Goal: Task Accomplishment & Management: Use online tool/utility

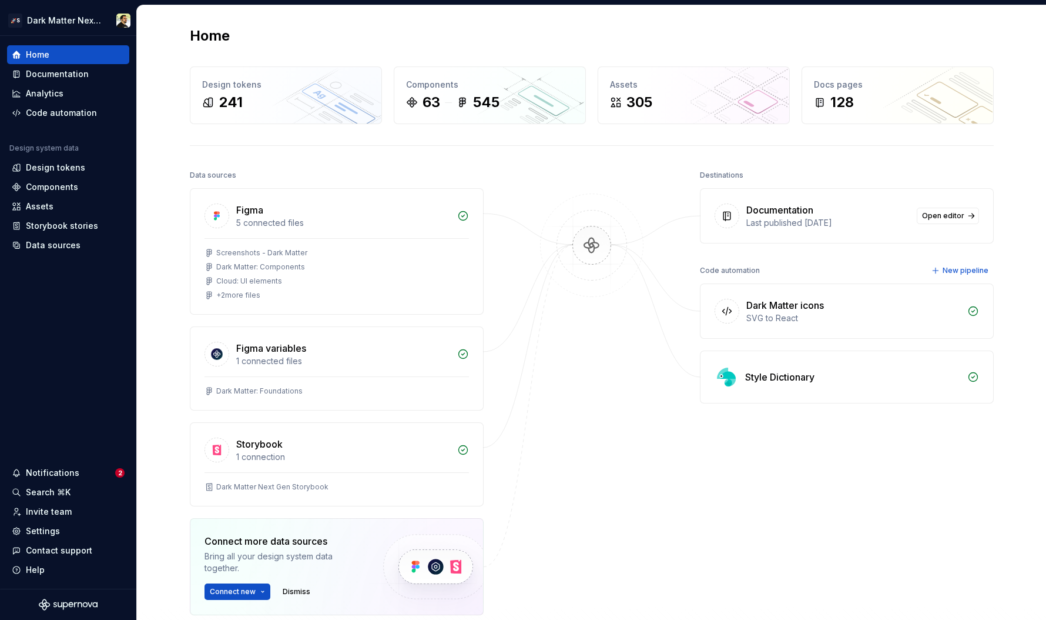
click at [315, 22] on div "Home Design tokens 241 Components 63 545 Assets 305 Docs pages 128 Data sources…" at bounding box center [592, 373] width 846 height 737
drag, startPoint x: 754, startPoint y: 211, endPoint x: 886, endPoint y: 236, distance: 135.1
click at [847, 236] on div "Documentation Last published [DATE] Open editor" at bounding box center [847, 216] width 293 height 54
click at [847, 229] on div "Documentation Last published [DATE] Open editor" at bounding box center [847, 216] width 293 height 54
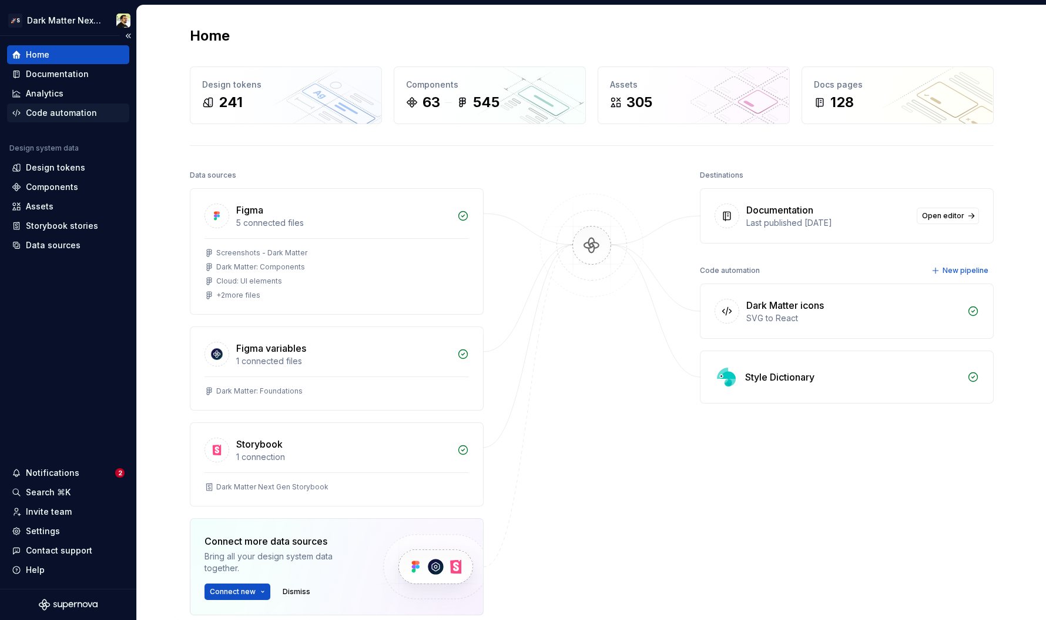
click at [62, 115] on div "Code automation" at bounding box center [61, 113] width 71 height 12
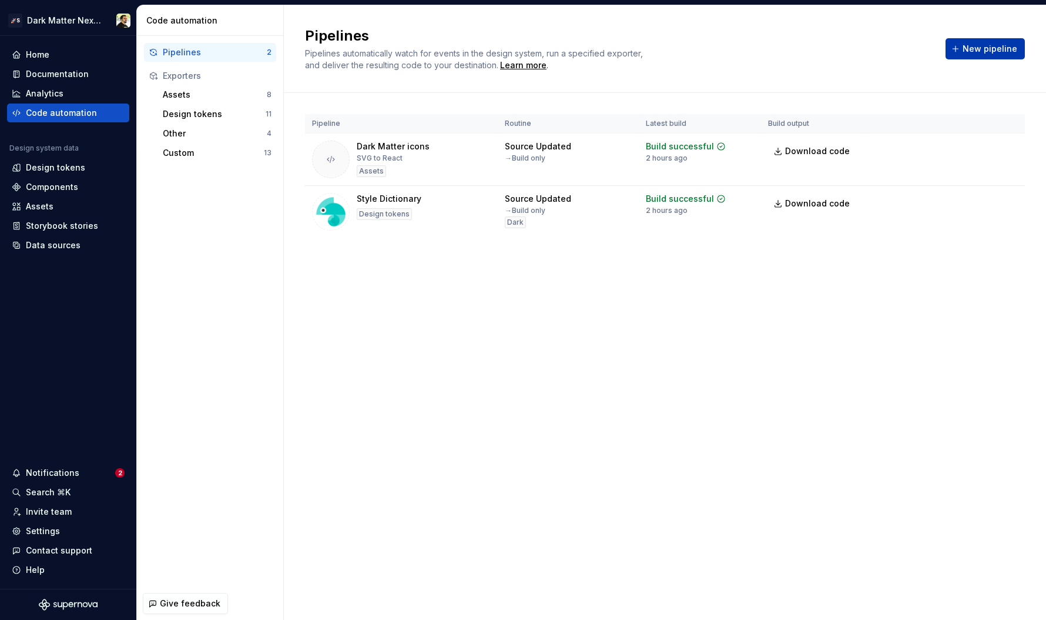
click at [847, 45] on span "New pipeline" at bounding box center [990, 49] width 55 height 12
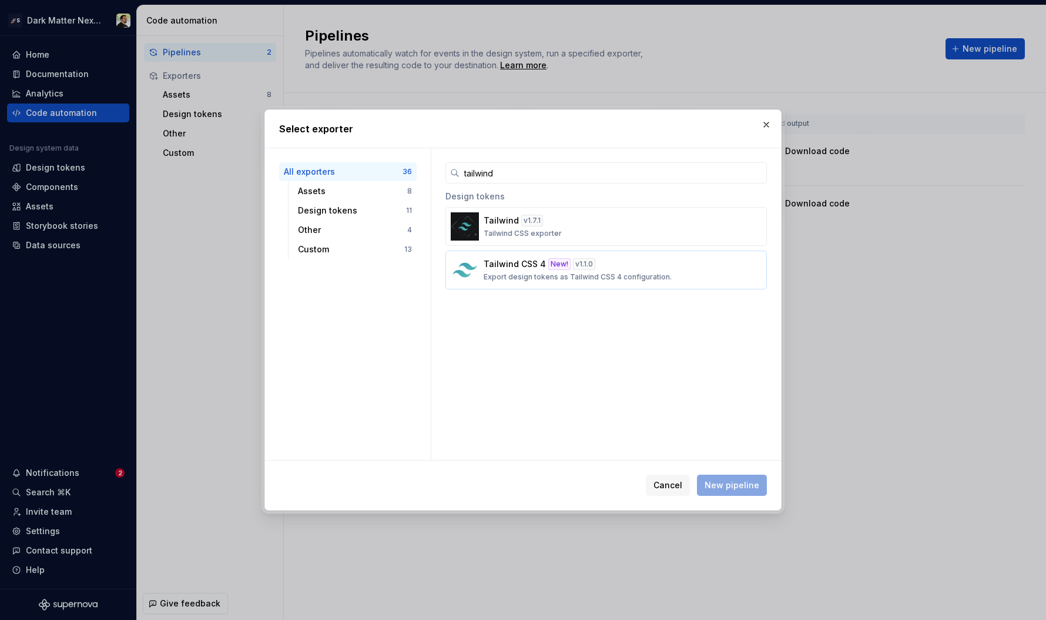
type input "tailwind"
click at [528, 273] on p "Export design tokens as Tailwind CSS 4 configuration." at bounding box center [578, 276] width 188 height 9
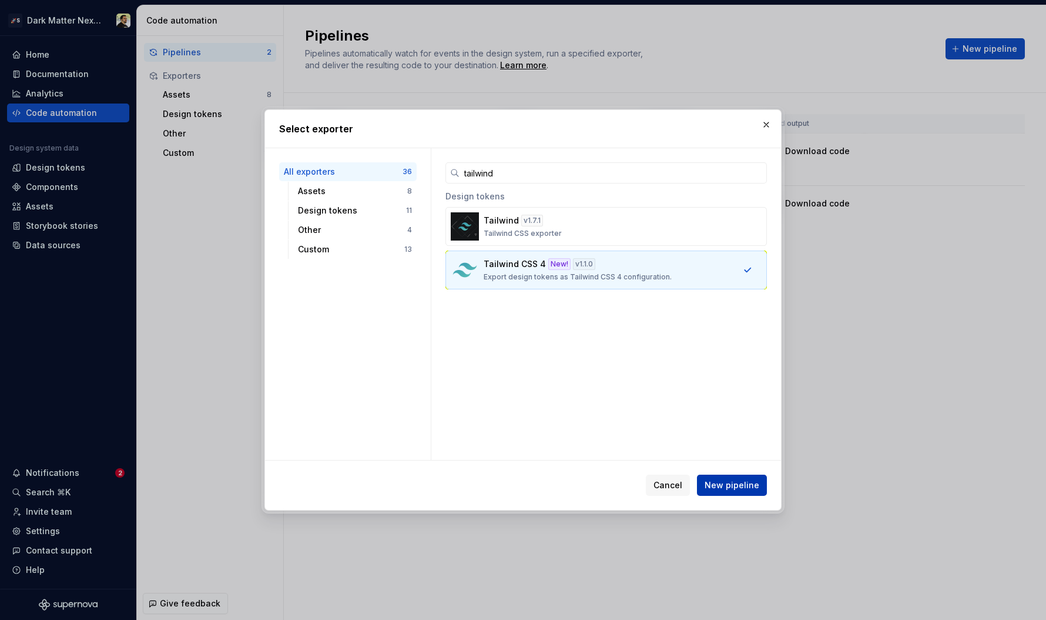
click at [729, 490] on span "New pipeline" at bounding box center [732, 485] width 55 height 12
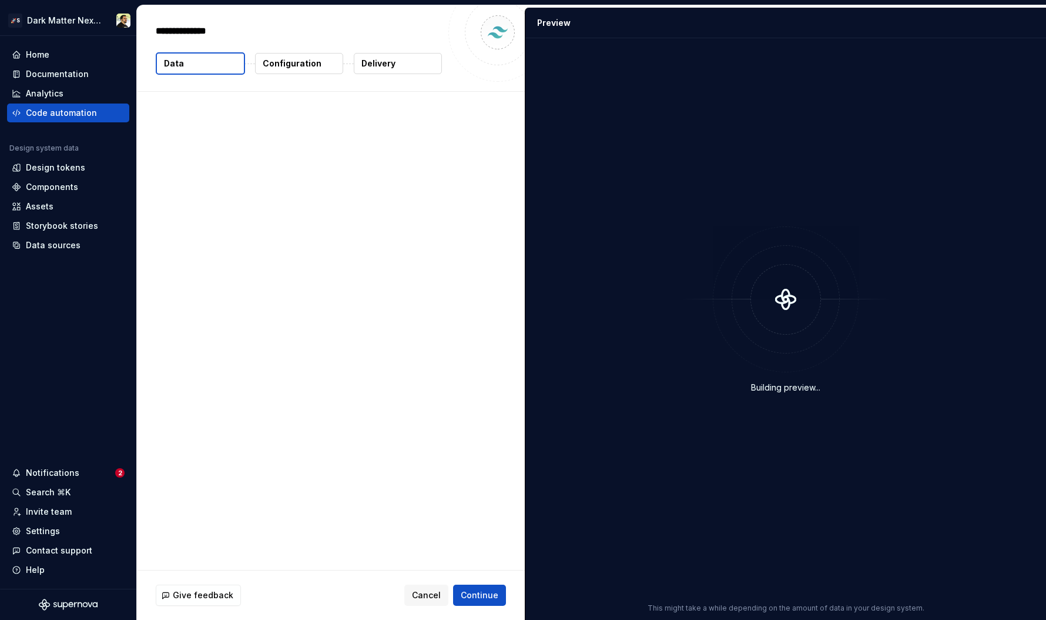
type textarea "*"
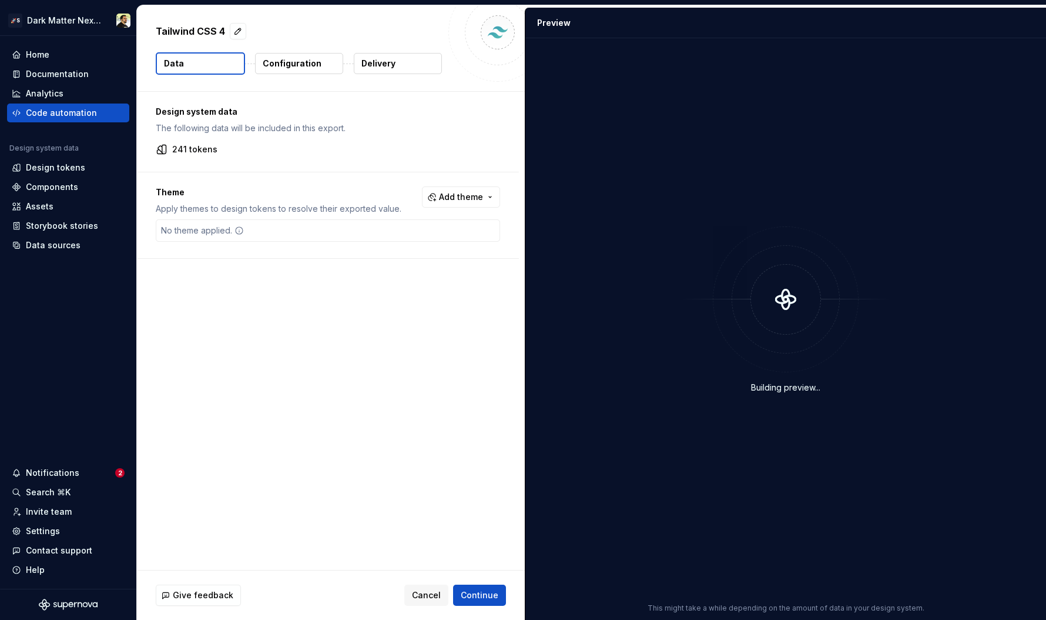
click at [289, 65] on p "Configuration" at bounding box center [292, 64] width 59 height 12
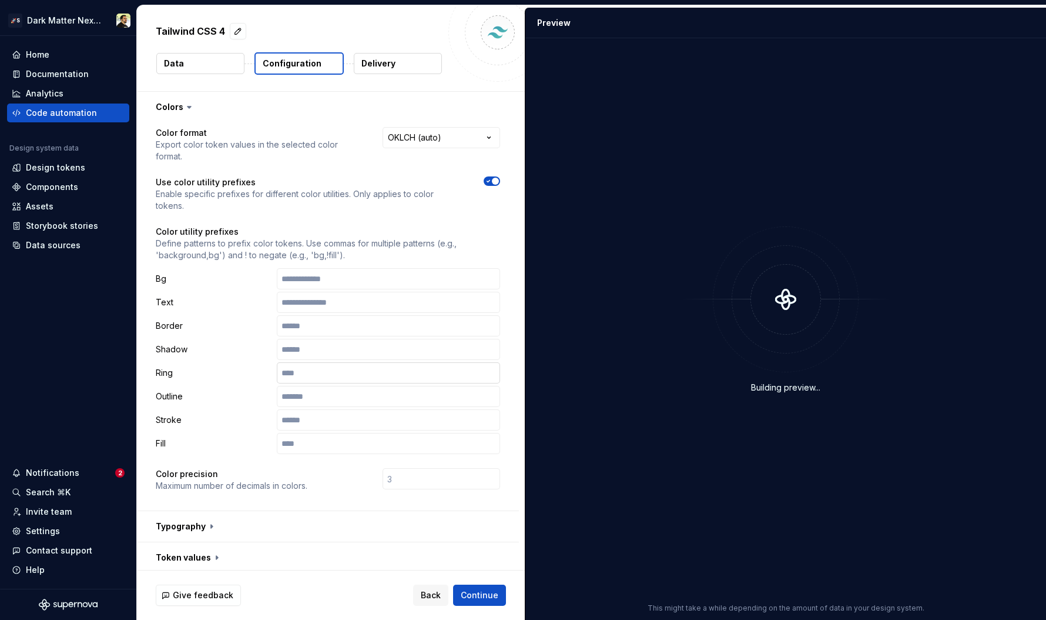
scroll to position [222, 0]
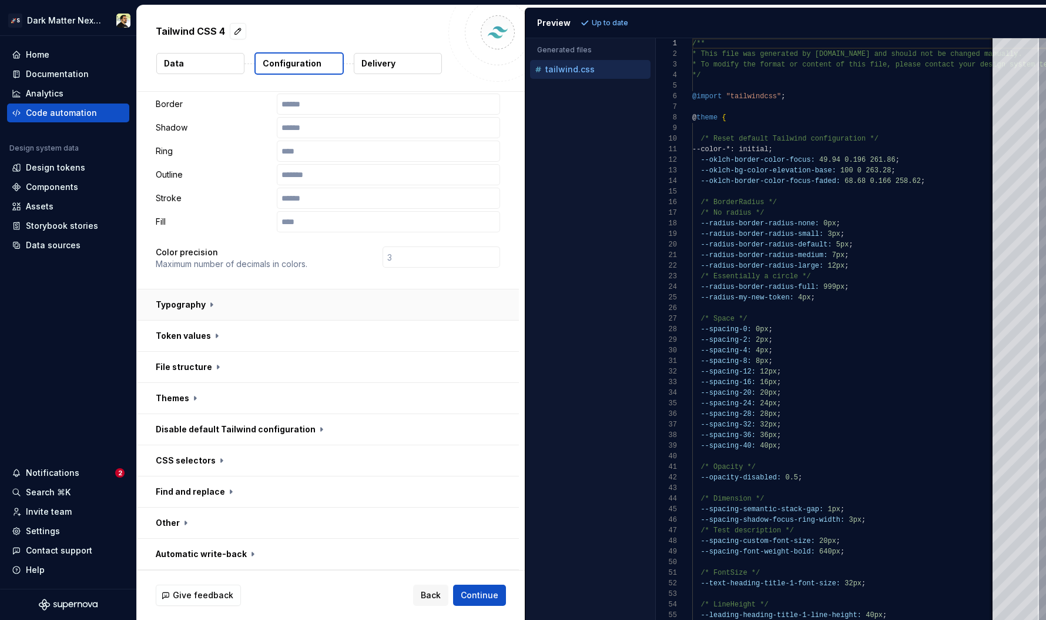
click at [276, 298] on button "button" at bounding box center [328, 304] width 382 height 31
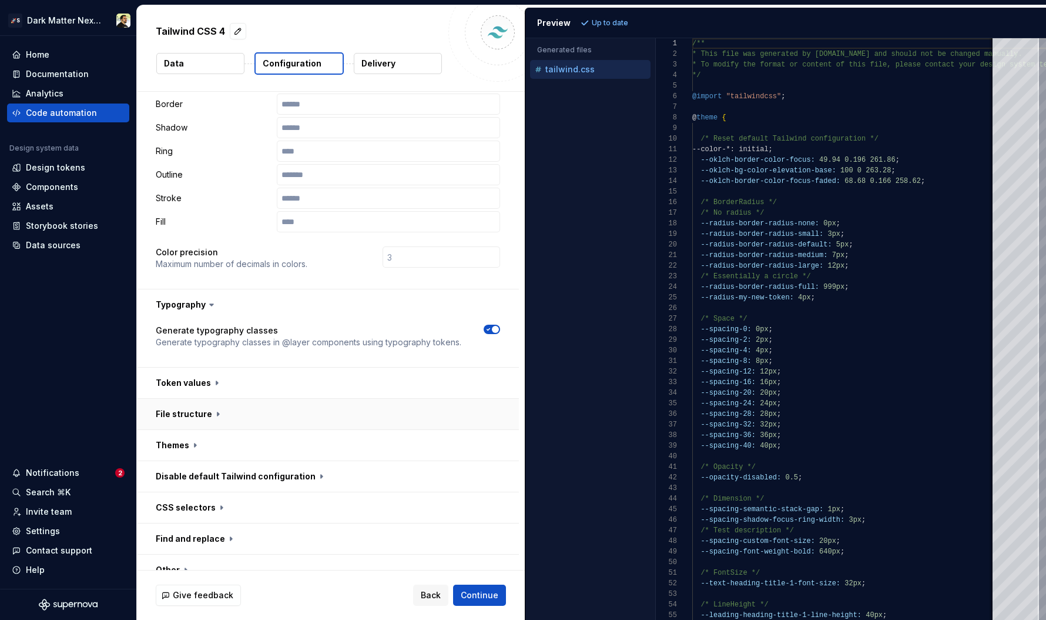
scroll to position [269, 0]
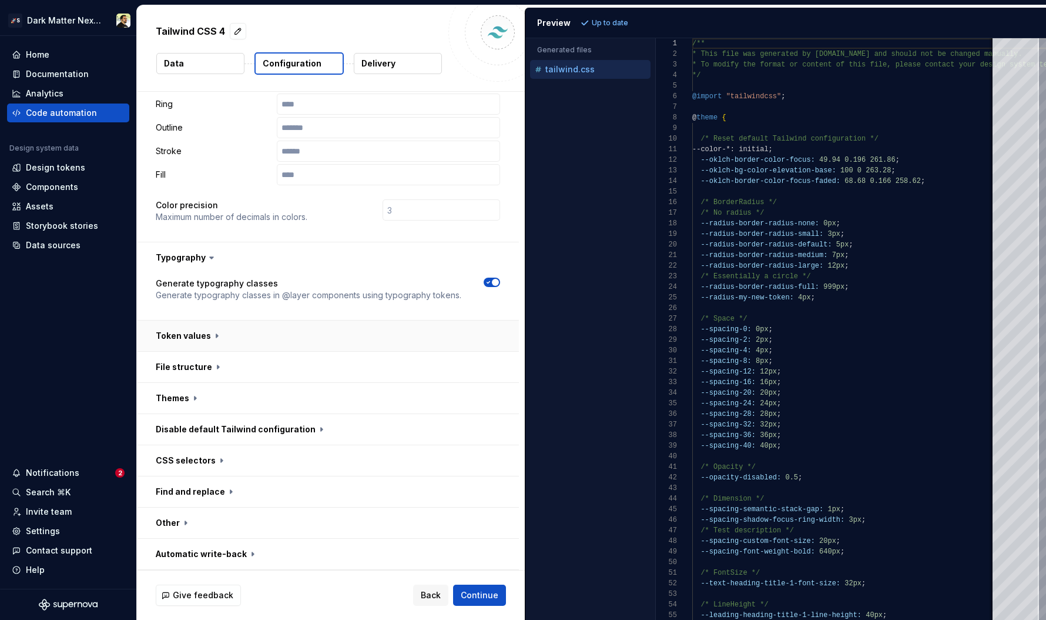
click at [279, 346] on button "button" at bounding box center [328, 335] width 382 height 31
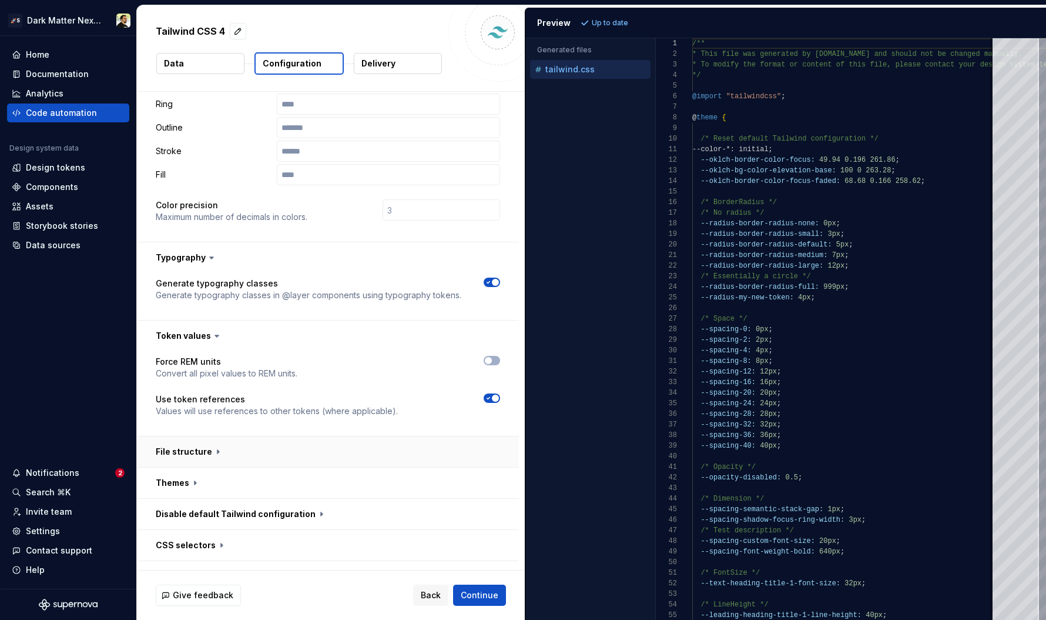
click at [275, 466] on button "button" at bounding box center [328, 451] width 382 height 31
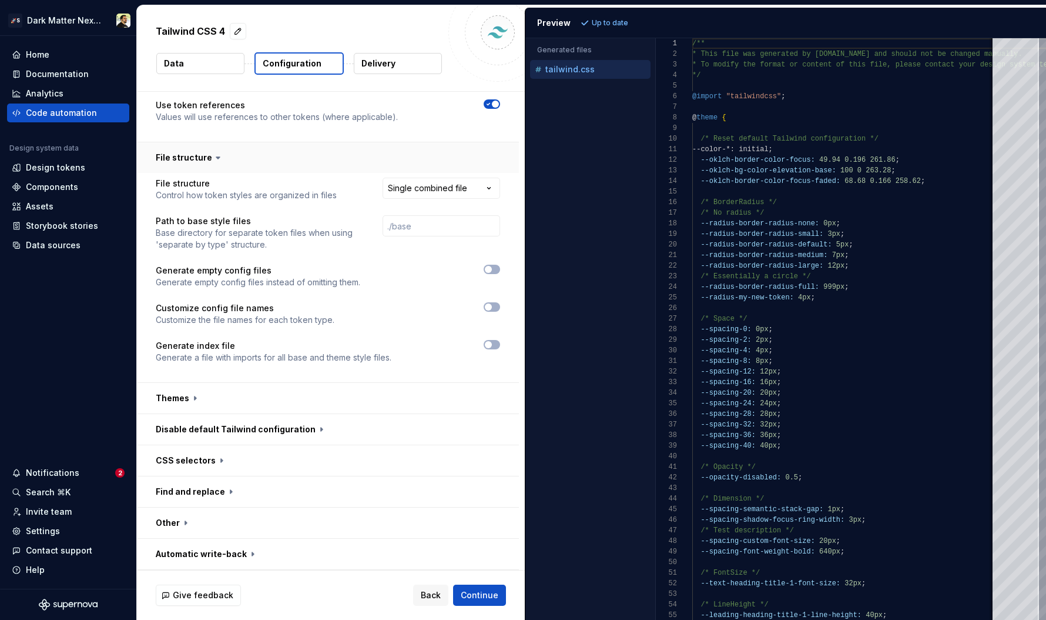
scroll to position [0, 0]
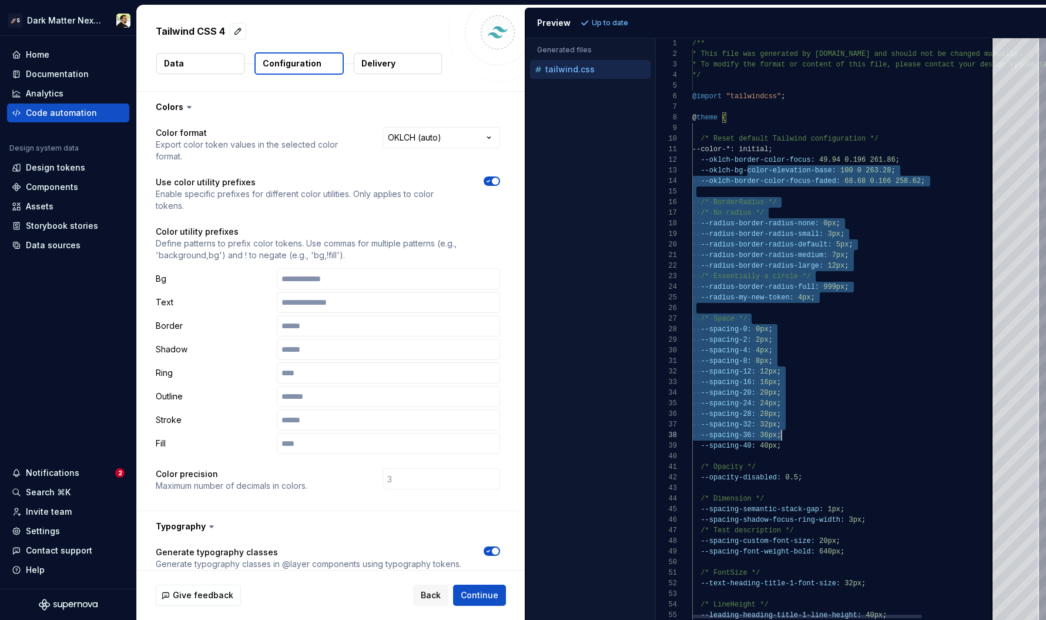
drag, startPoint x: 745, startPoint y: 170, endPoint x: 849, endPoint y: 448, distance: 296.7
type textarea "**********"
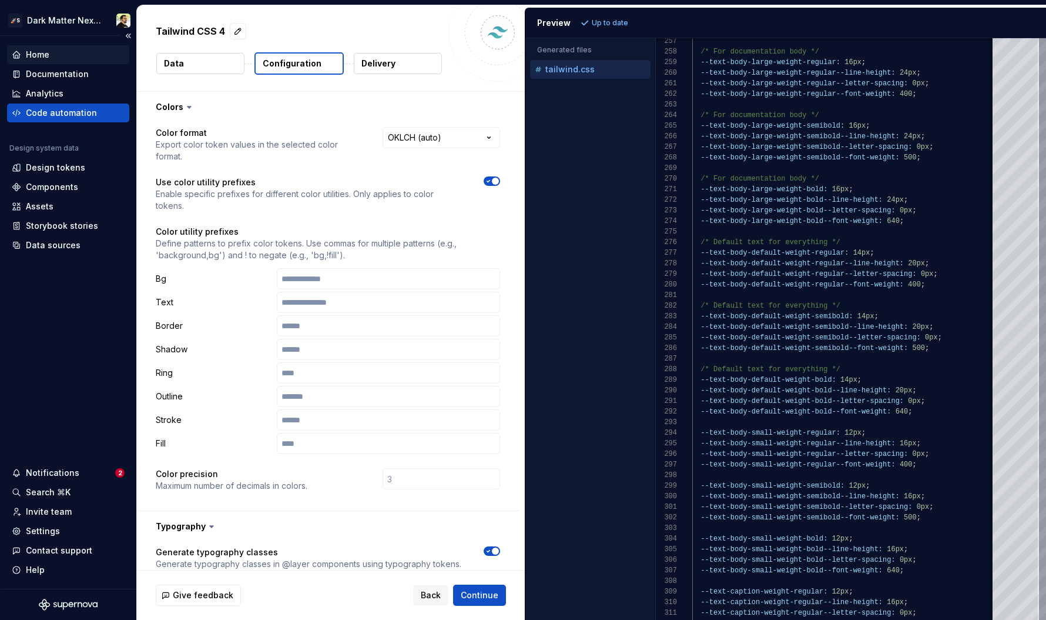
click at [41, 58] on div "Home" at bounding box center [38, 55] width 24 height 12
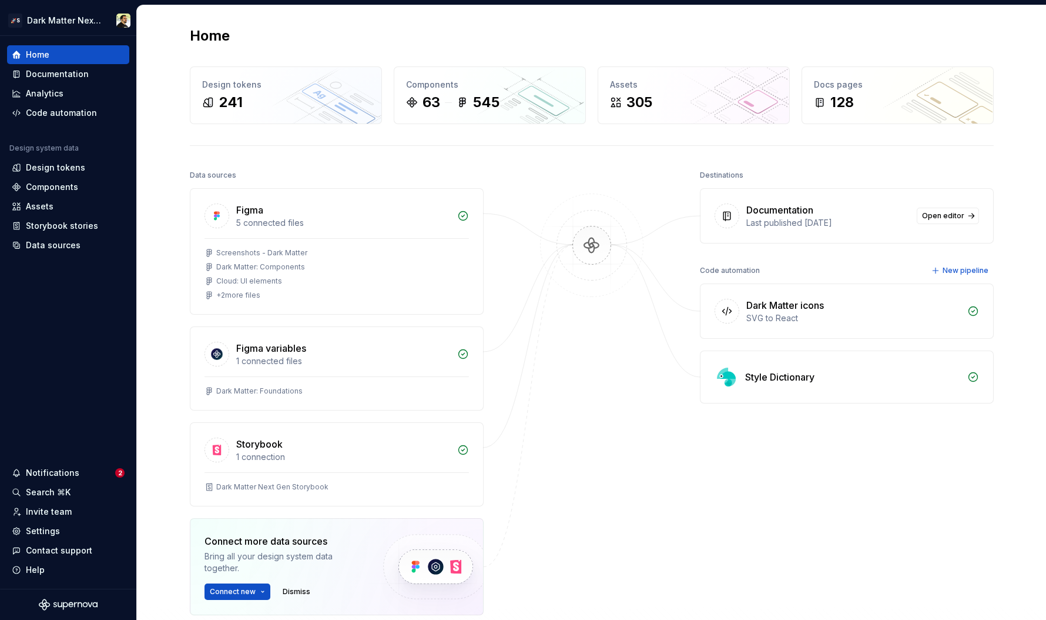
click at [612, 231] on img at bounding box center [592, 257] width 114 height 128
click at [49, 116] on div "Code automation" at bounding box center [61, 113] width 71 height 12
click at [76, 76] on div "Documentation" at bounding box center [57, 74] width 63 height 12
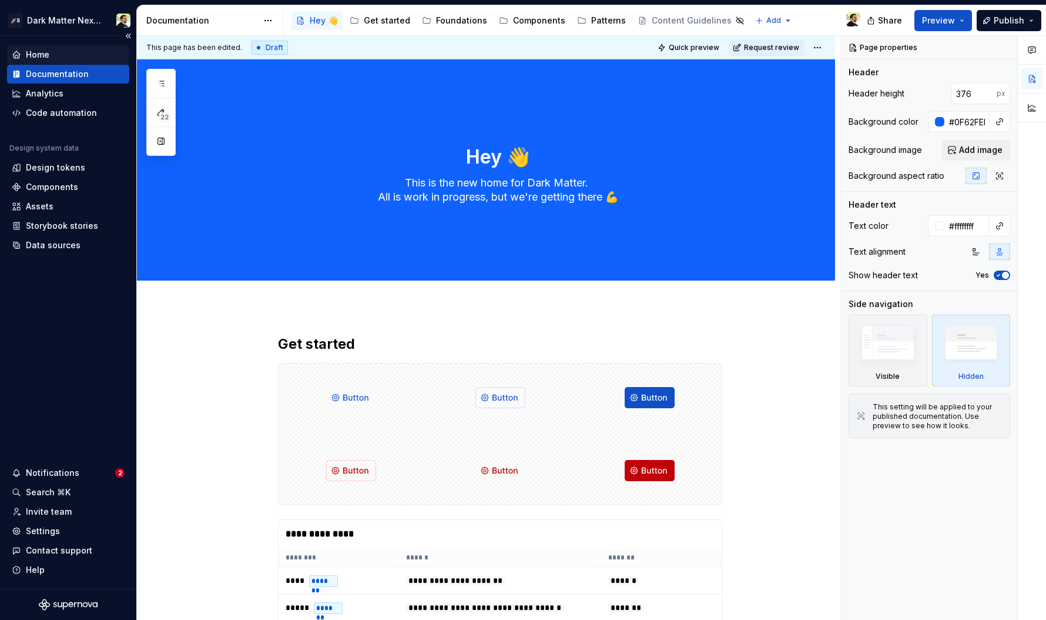
click at [48, 56] on div "Home" at bounding box center [38, 55] width 24 height 12
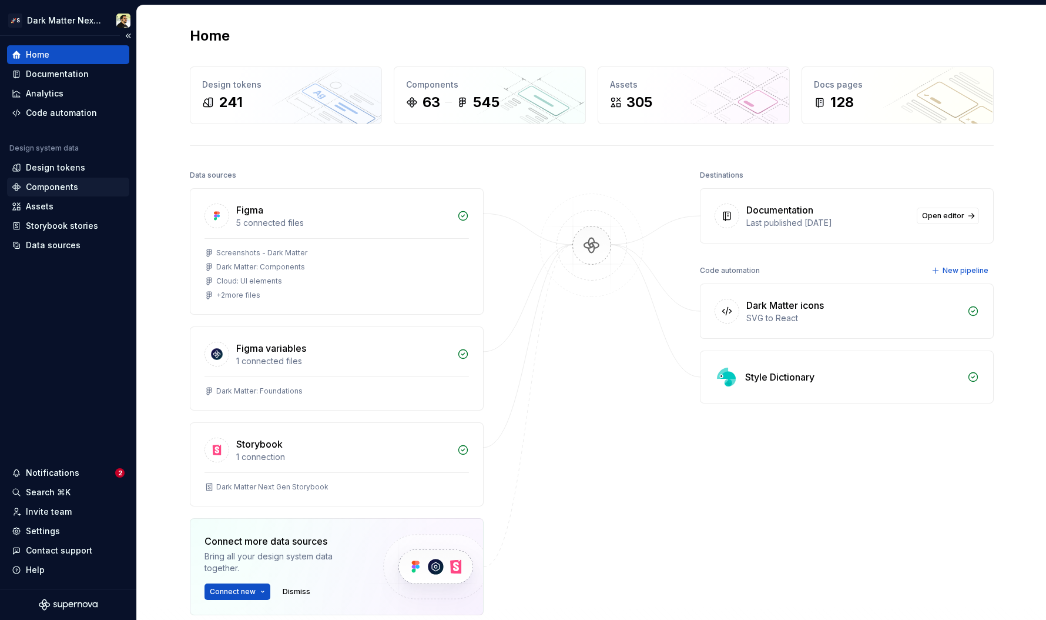
click at [45, 180] on div "Components" at bounding box center [68, 187] width 122 height 19
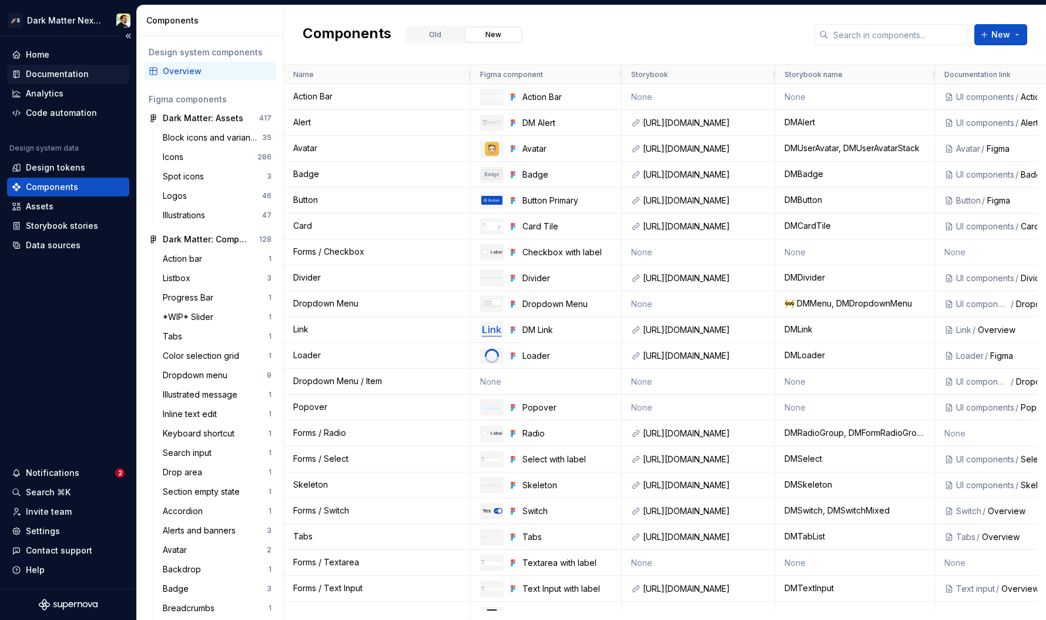
click at [71, 73] on div "Documentation" at bounding box center [57, 74] width 63 height 12
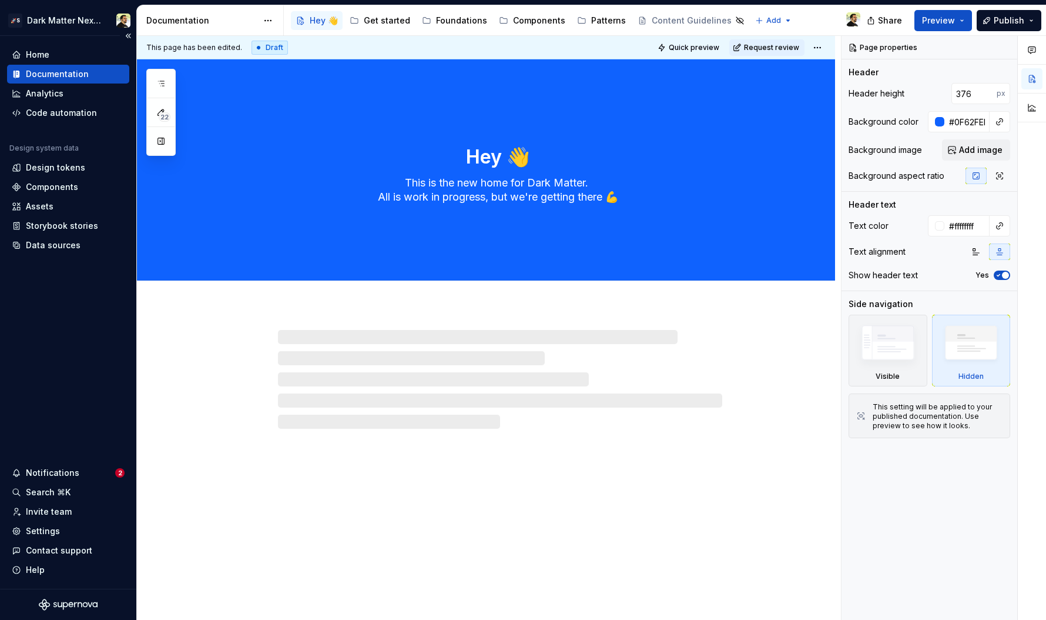
type textarea "*"
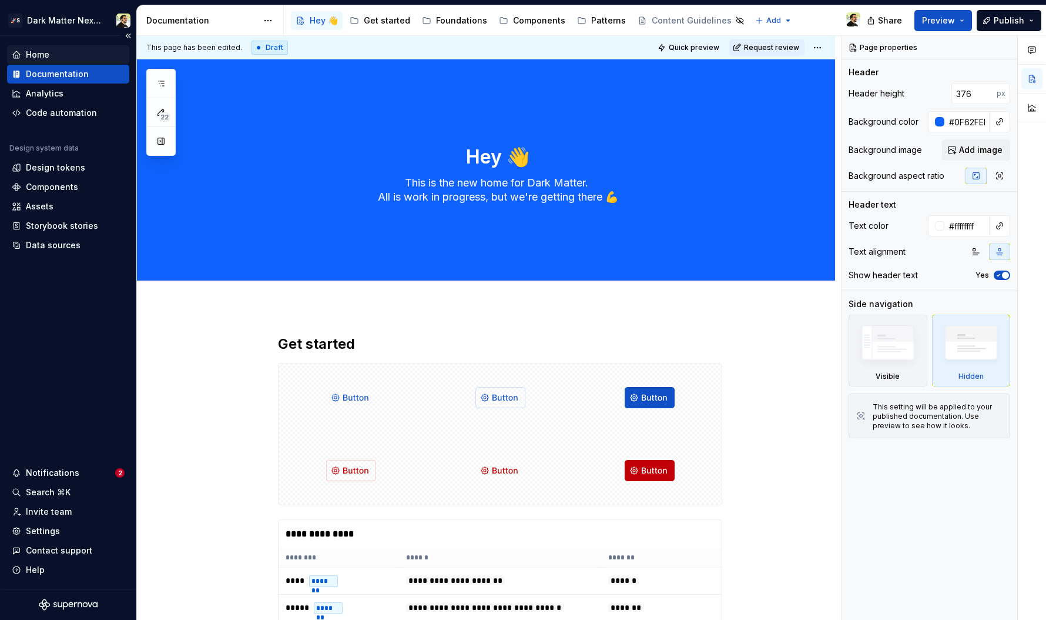
click at [72, 54] on div "Home" at bounding box center [68, 55] width 113 height 12
